Goal: Task Accomplishment & Management: Manage account settings

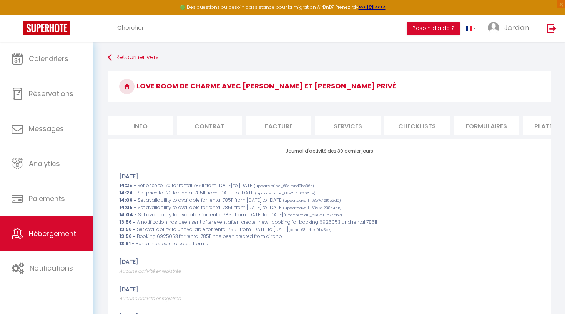
scroll to position [0, 245]
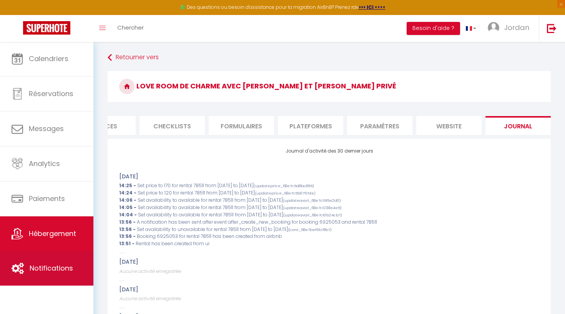
click at [48, 276] on link "Notifications" at bounding box center [46, 268] width 93 height 35
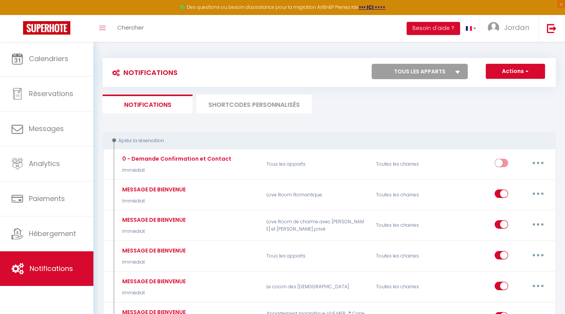
select select
checkbox input "false"
select select
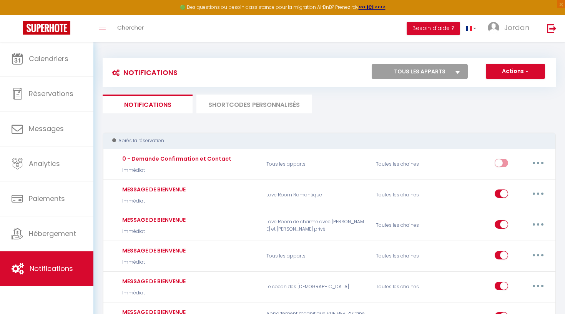
checkbox input "false"
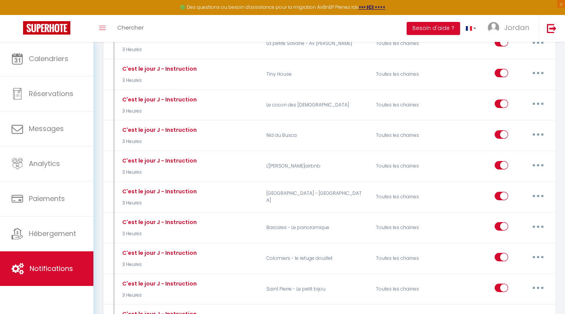
scroll to position [1060, 0]
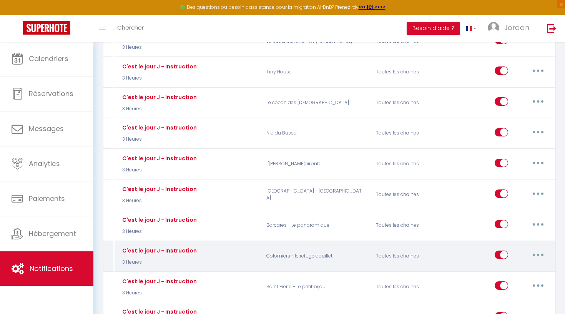
click at [545, 249] on button "button" at bounding box center [538, 255] width 22 height 12
click at [514, 266] on link "Editer" at bounding box center [518, 272] width 57 height 13
type input "C'est le jour J - Instruction"
select select "3 Heures"
select select
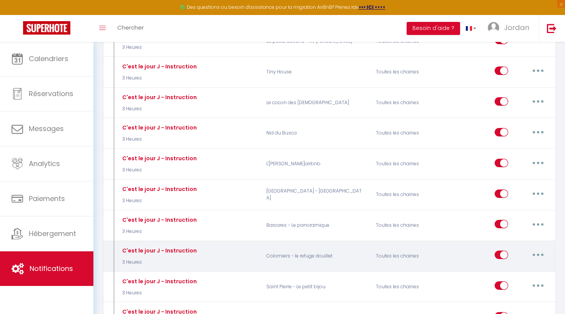
checkbox input "true"
checkbox input "false"
radio input "true"
type input "Instruction d'accès - [RENTAL:NAME]"
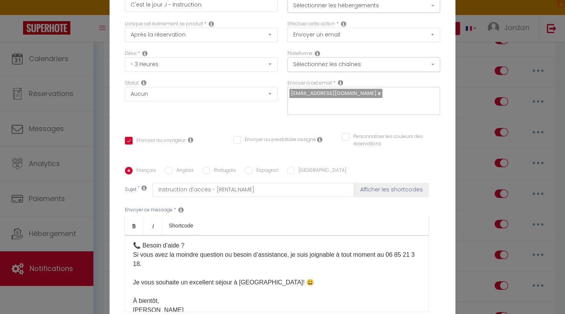
scroll to position [0, 0]
click at [353, 6] on button "Sélectionner les hébergements" at bounding box center [364, 5] width 153 height 15
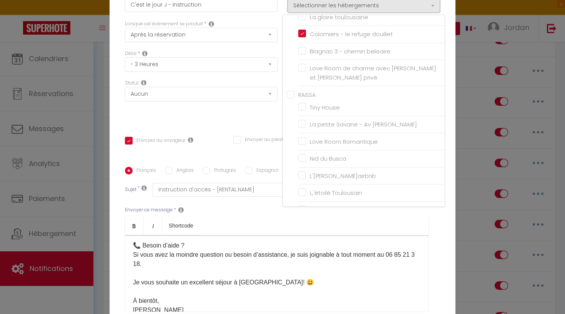
scroll to position [186, 0]
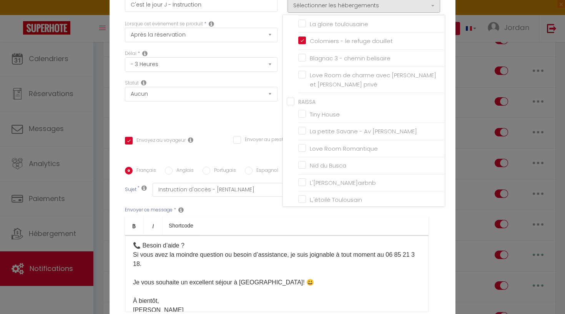
click at [473, 95] on div "Modifier la notification × Titre * C'est le jour J - Instruction Pour cet héber…" at bounding box center [282, 157] width 565 height 314
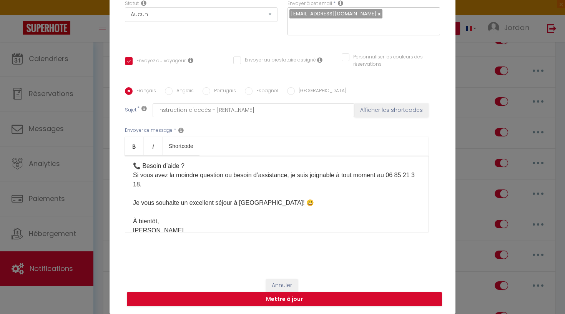
scroll to position [80, 0]
click at [288, 283] on button "Annuler" at bounding box center [282, 285] width 32 height 13
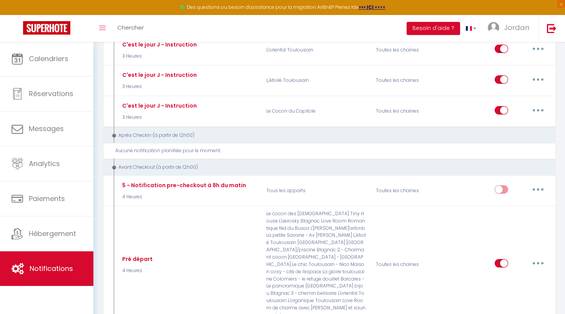
scroll to position [1514, 0]
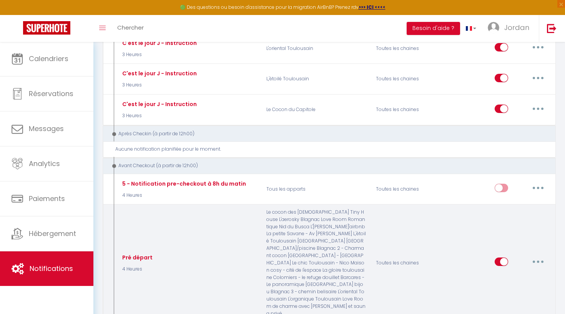
click at [539, 256] on button "button" at bounding box center [538, 262] width 22 height 12
click at [508, 273] on link "Editer" at bounding box center [518, 279] width 57 height 13
type input "Pré départ"
select select "4"
select select "4 Heures"
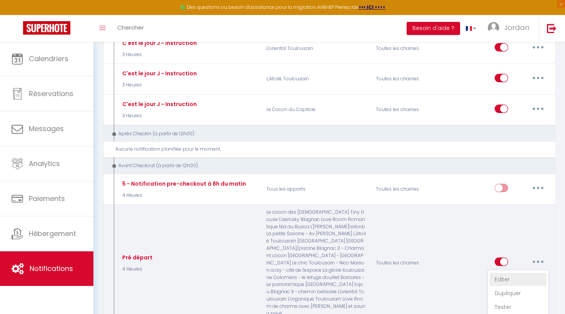
checkbox input "true"
checkbox input "false"
type input "Départ et Remise des Clés - Merci pour votre Séjour !"
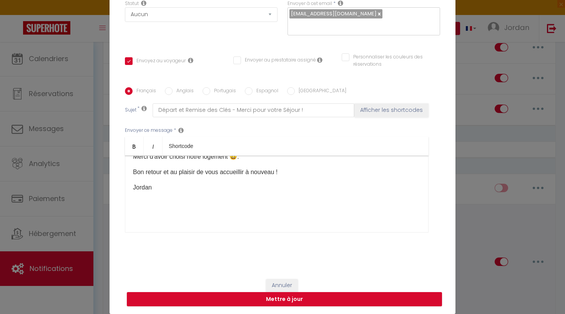
scroll to position [91, 0]
click at [154, 191] on p "Jordan" at bounding box center [277, 187] width 288 height 9
click at [145, 186] on p "Jordan" at bounding box center [277, 187] width 288 height 9
drag, startPoint x: 155, startPoint y: 186, endPoint x: 141, endPoint y: 185, distance: 13.9
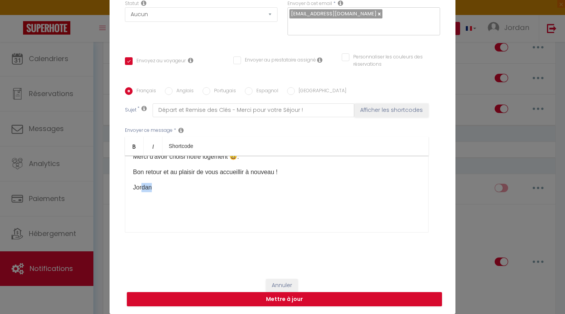
click at [141, 185] on p "Jordan" at bounding box center [277, 187] width 288 height 9
click at [227, 296] on button "Mettre à jour" at bounding box center [284, 299] width 315 height 15
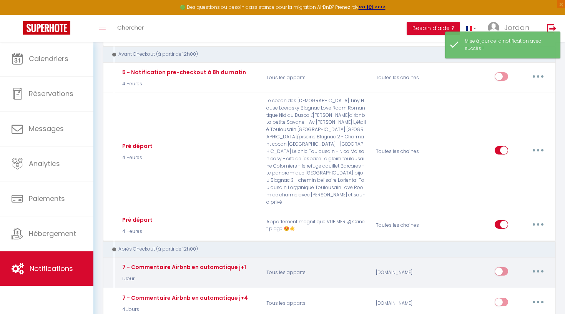
scroll to position [1626, 0]
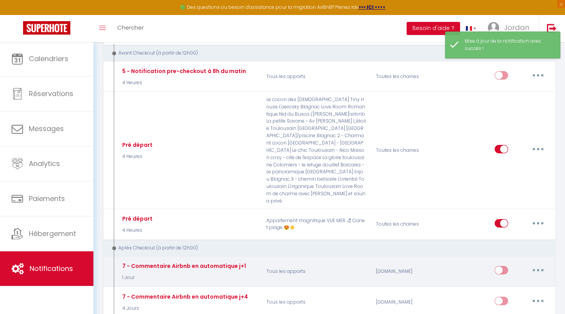
click at [544, 264] on button "button" at bounding box center [538, 270] width 22 height 12
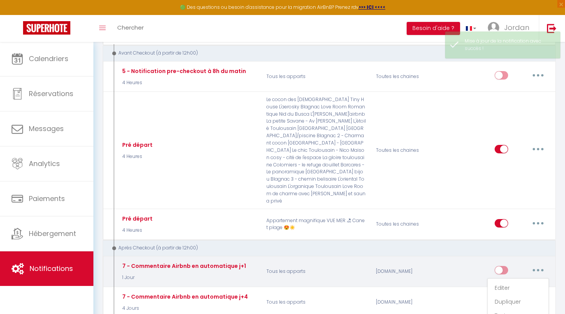
click at [423, 260] on div "[DOMAIN_NAME]" at bounding box center [407, 271] width 73 height 22
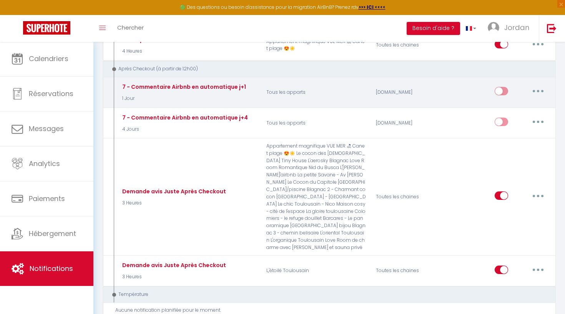
scroll to position [1813, 0]
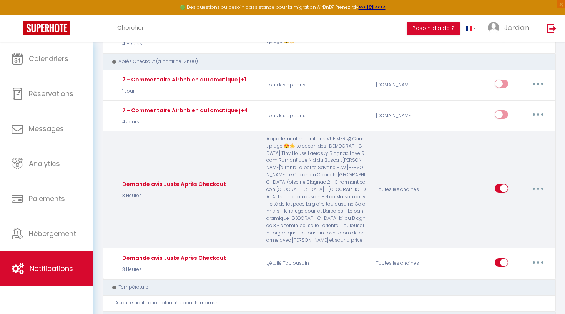
click at [536, 182] on button "button" at bounding box center [538, 188] width 22 height 12
click at [517, 200] on link "Editer" at bounding box center [518, 206] width 57 height 13
type input "Demande avis Juste Après Checkout"
select select "5"
select select "3 Heures"
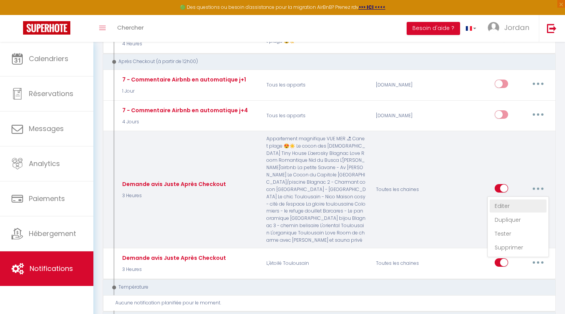
select select
checkbox input "true"
checkbox input "false"
radio input "true"
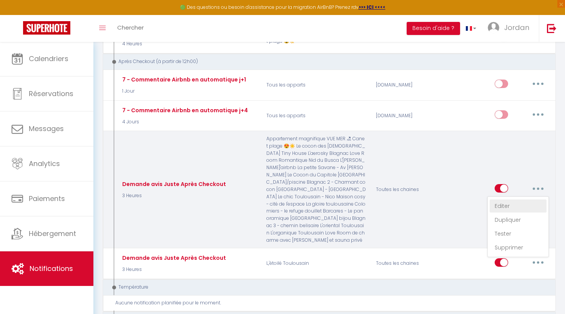
type input "[GUEST:FIRST_NAME], UN GRAND Merci !"
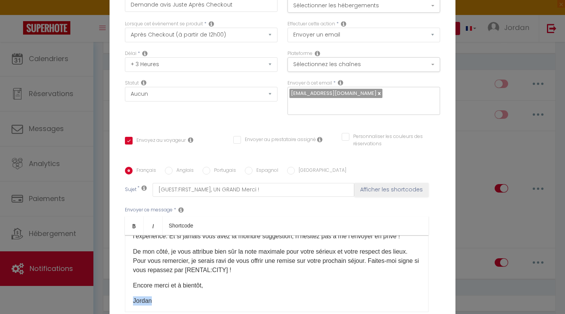
drag, startPoint x: 152, startPoint y: 228, endPoint x: 130, endPoint y: 227, distance: 22.3
click at [130, 235] on div "Bonjour [GUEST:FIRST_NAME], Un immense merci d’avoir laissé le logement dans un…" at bounding box center [277, 273] width 304 height 77
checkbox input "true"
checkbox input "false"
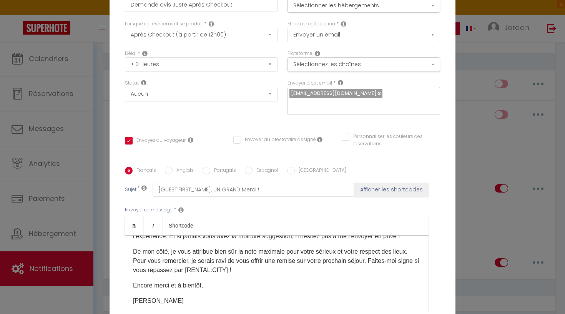
checkbox input "false"
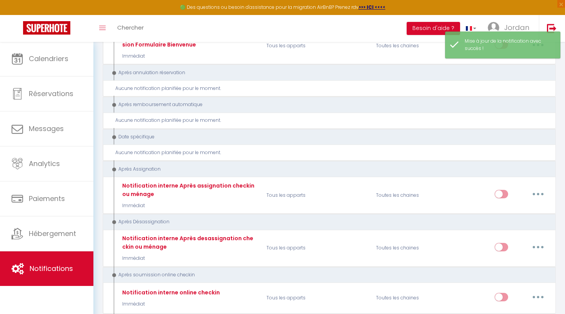
scroll to position [2517, 0]
